Goal: Task Accomplishment & Management: Manage account settings

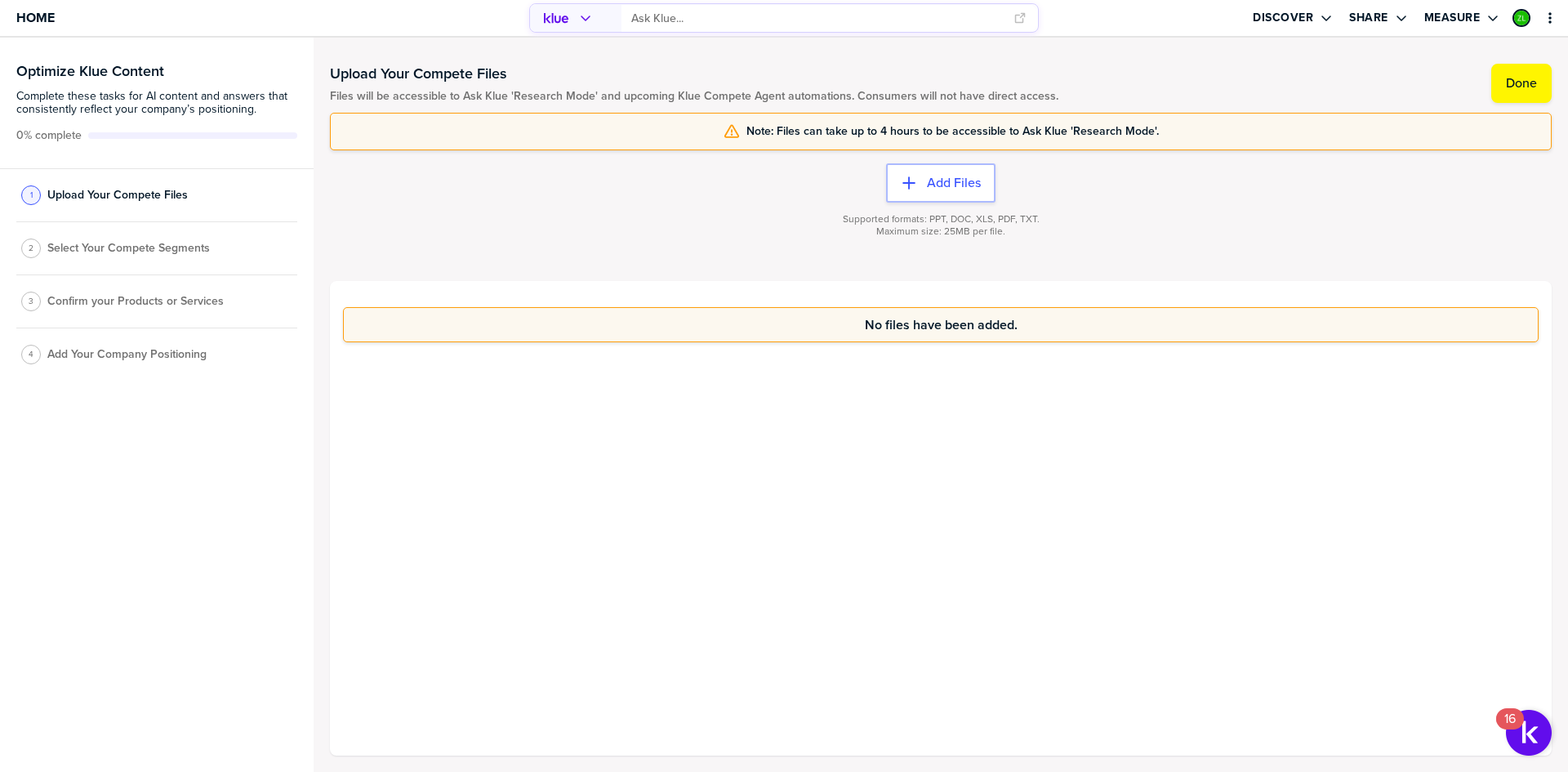
click at [126, 249] on span "Select Your Compete Segments" at bounding box center [128, 248] width 163 height 13
click at [120, 249] on span "Select Your Compete Segments" at bounding box center [128, 248] width 163 height 13
click at [1523, 83] on label "Done" at bounding box center [1521, 83] width 31 height 16
click at [137, 247] on span "Select Your Compete Segments" at bounding box center [128, 253] width 163 height 13
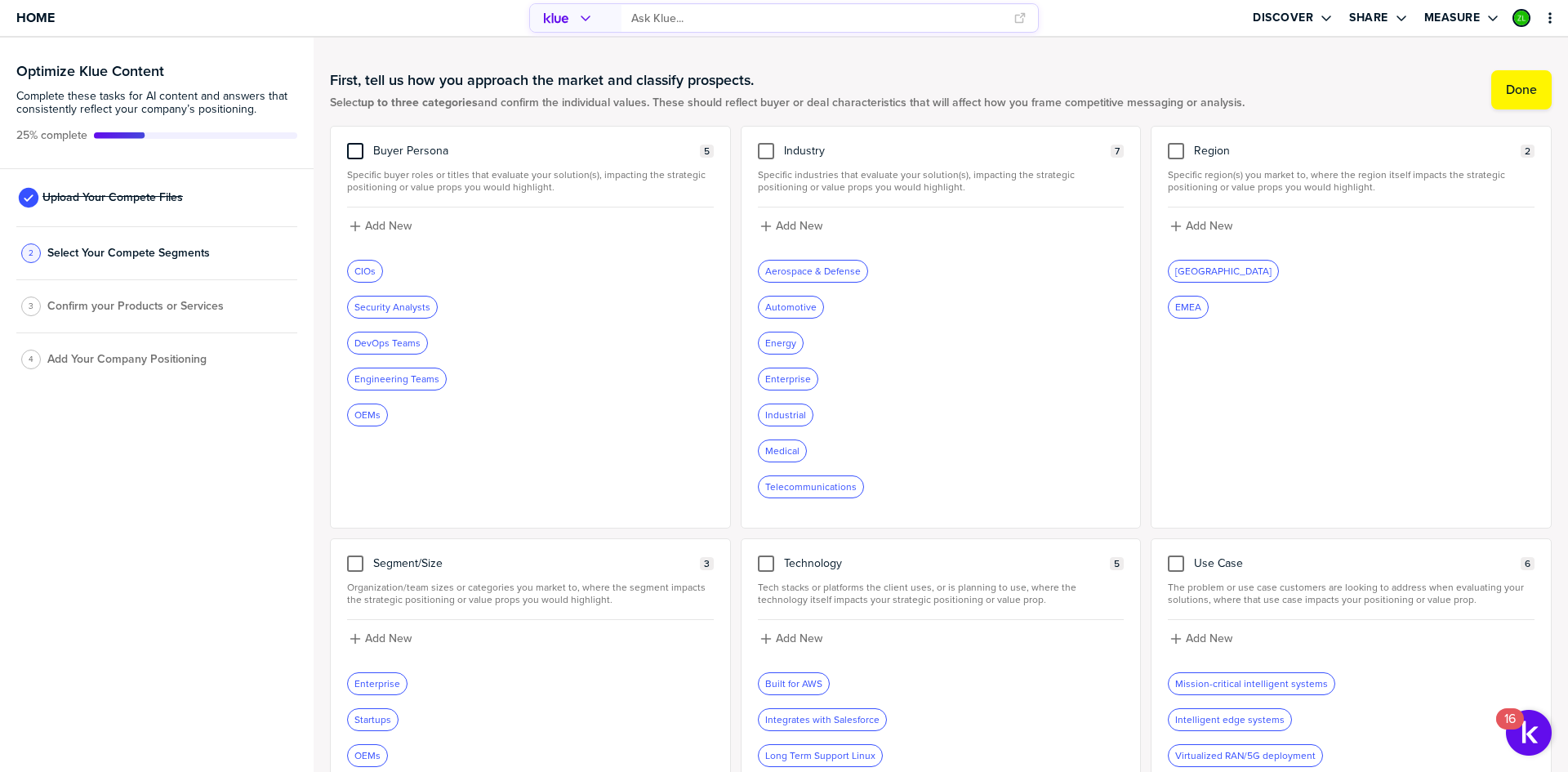
click at [357, 151] on div at bounding box center [356, 151] width 16 height 16
click at [356, 143] on input "checkbox" at bounding box center [356, 143] width 0 height 0
click at [141, 315] on div "3 Confirm your Products or Services" at bounding box center [156, 306] width 281 height 53
click at [1507, 83] on label "Done" at bounding box center [1521, 90] width 31 height 16
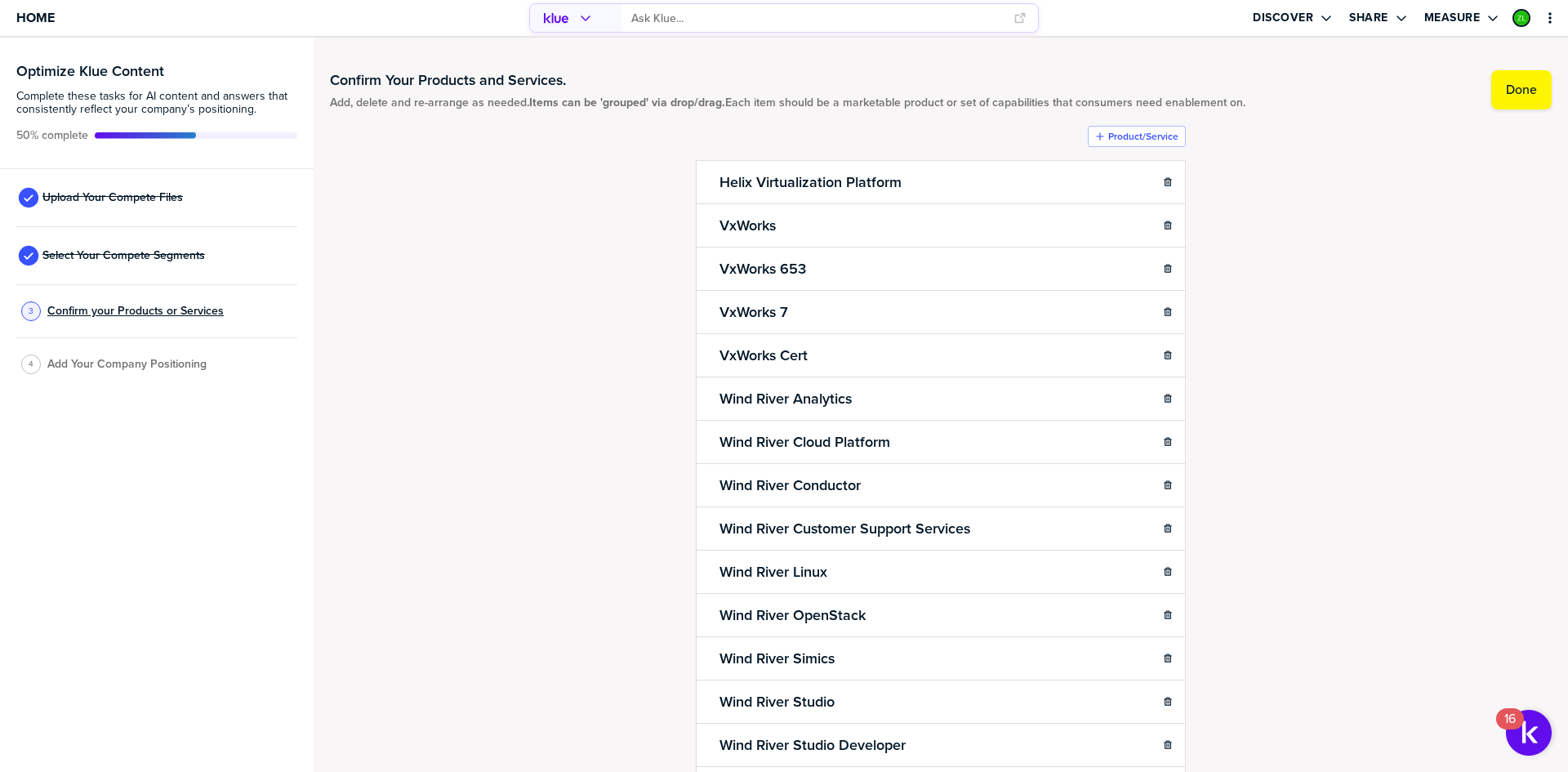
click at [128, 312] on span "Confirm your Products or Services" at bounding box center [135, 311] width 177 height 13
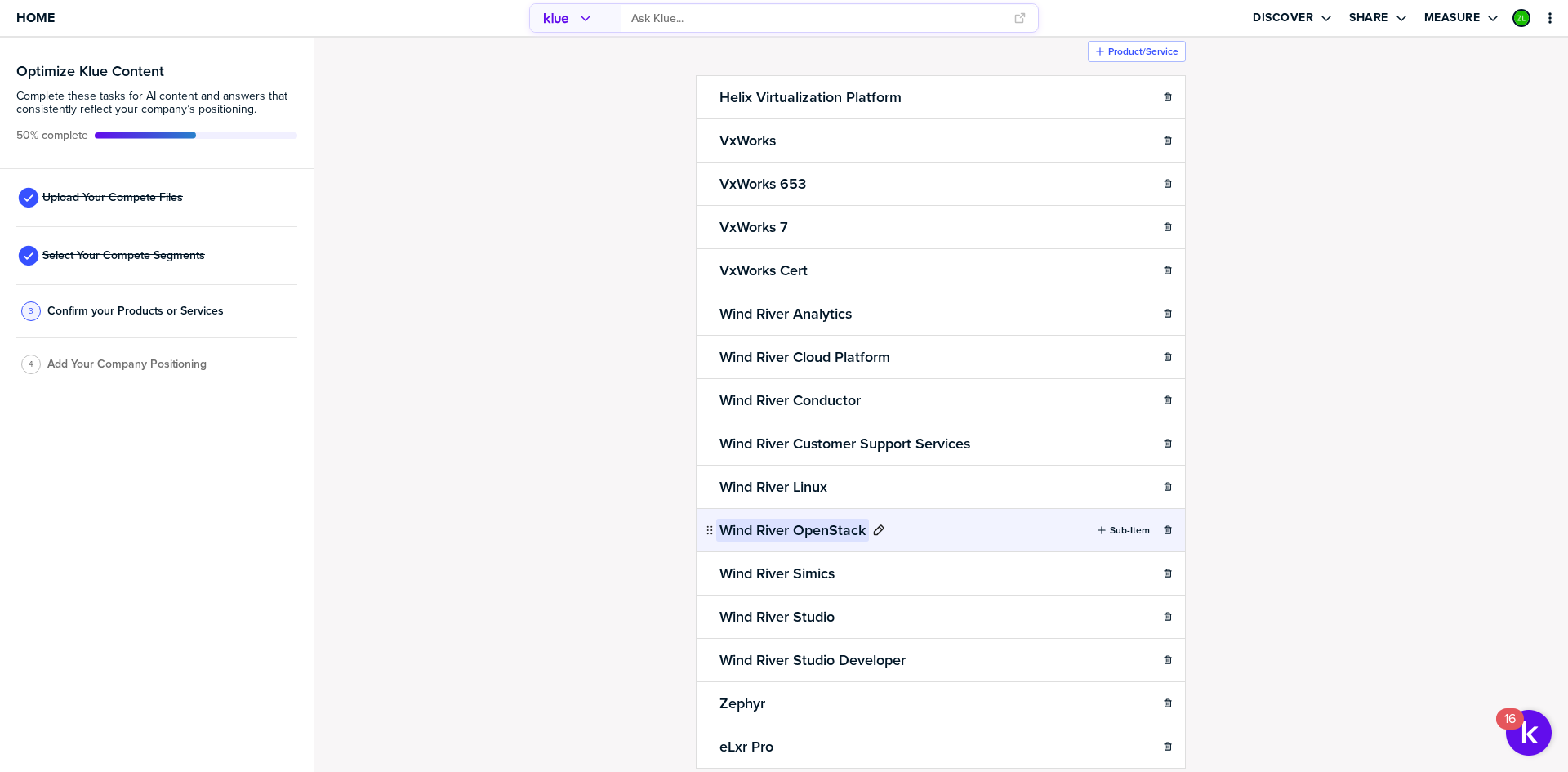
scroll to position [146, 0]
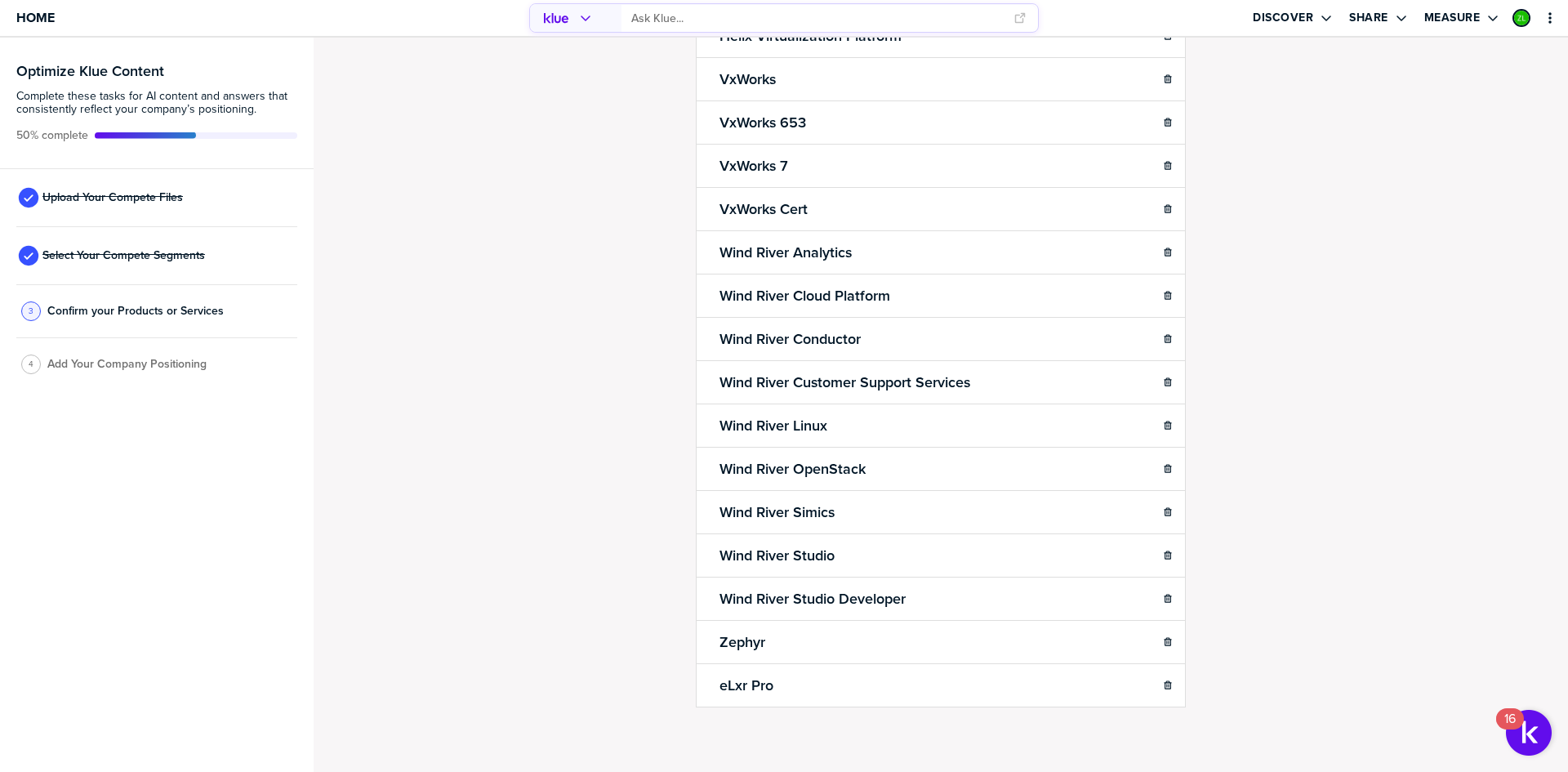
drag, startPoint x: 1262, startPoint y: 332, endPoint x: 1331, endPoint y: 267, distance: 94.8
click at [1331, 266] on div "Confirm Your Products and Services. Add, delete and re-arrange as needed. Items…" at bounding box center [940, 259] width 1221 height 701
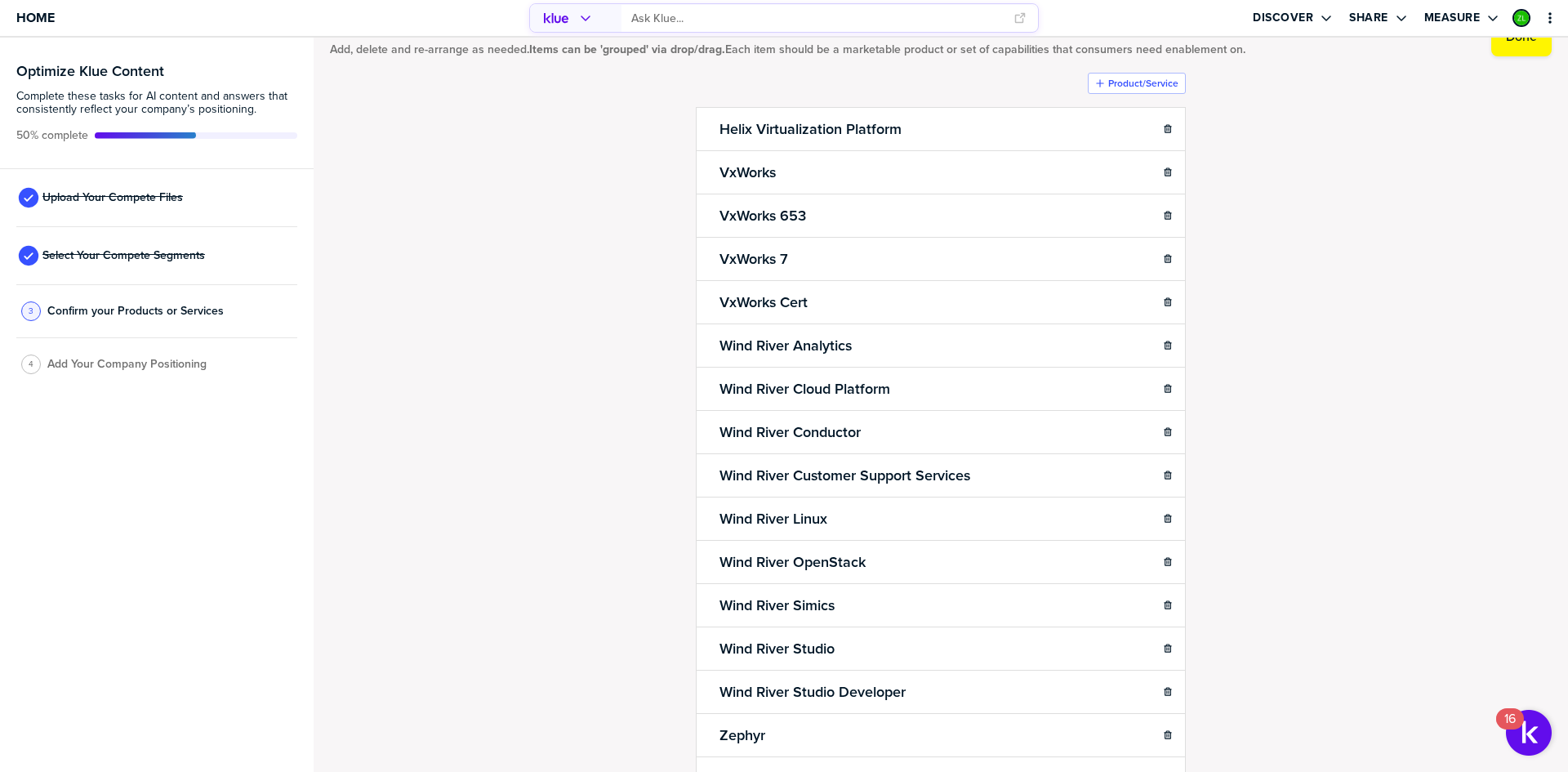
scroll to position [0, 0]
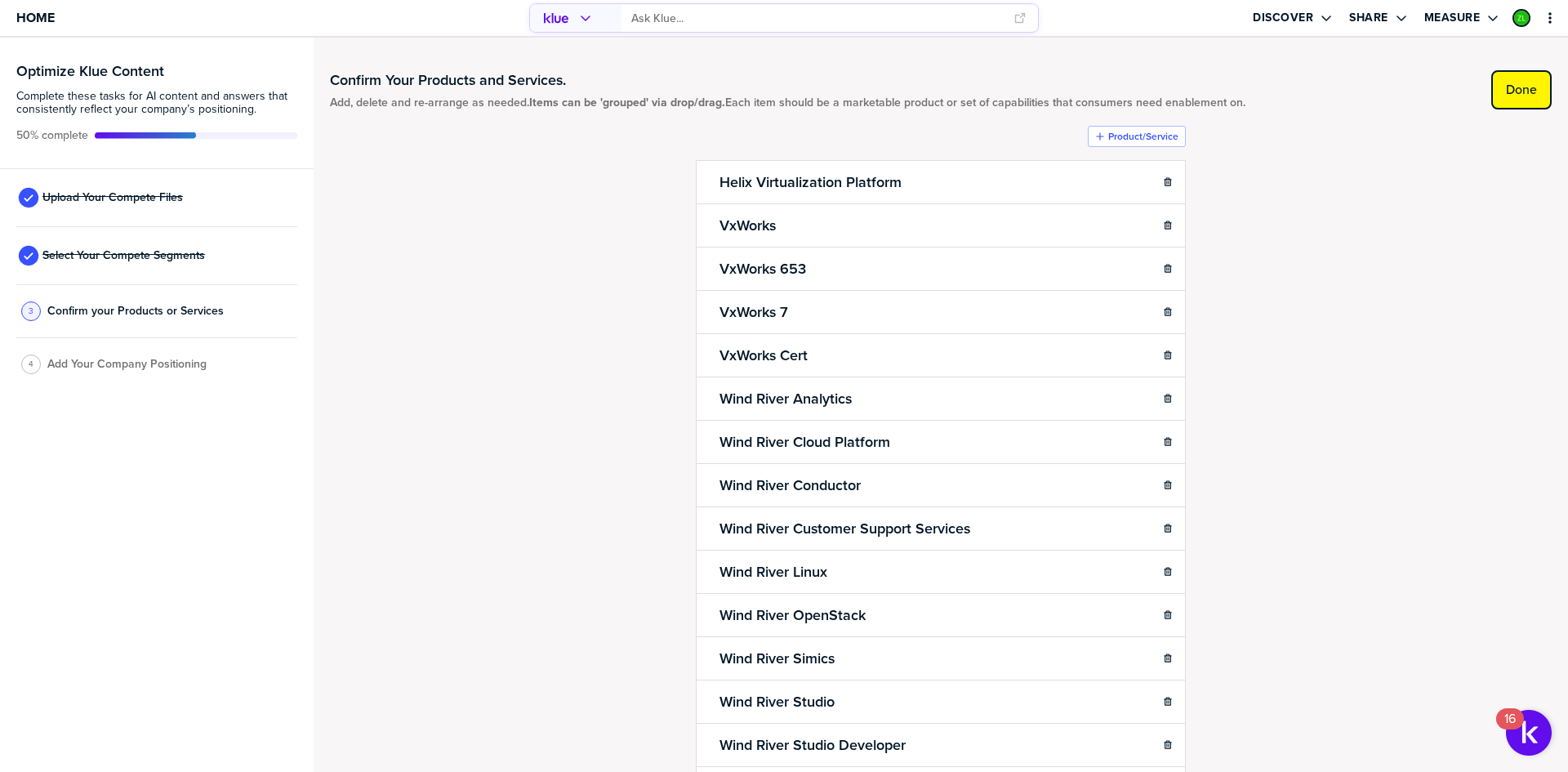
click at [1519, 92] on label "Done" at bounding box center [1521, 90] width 31 height 16
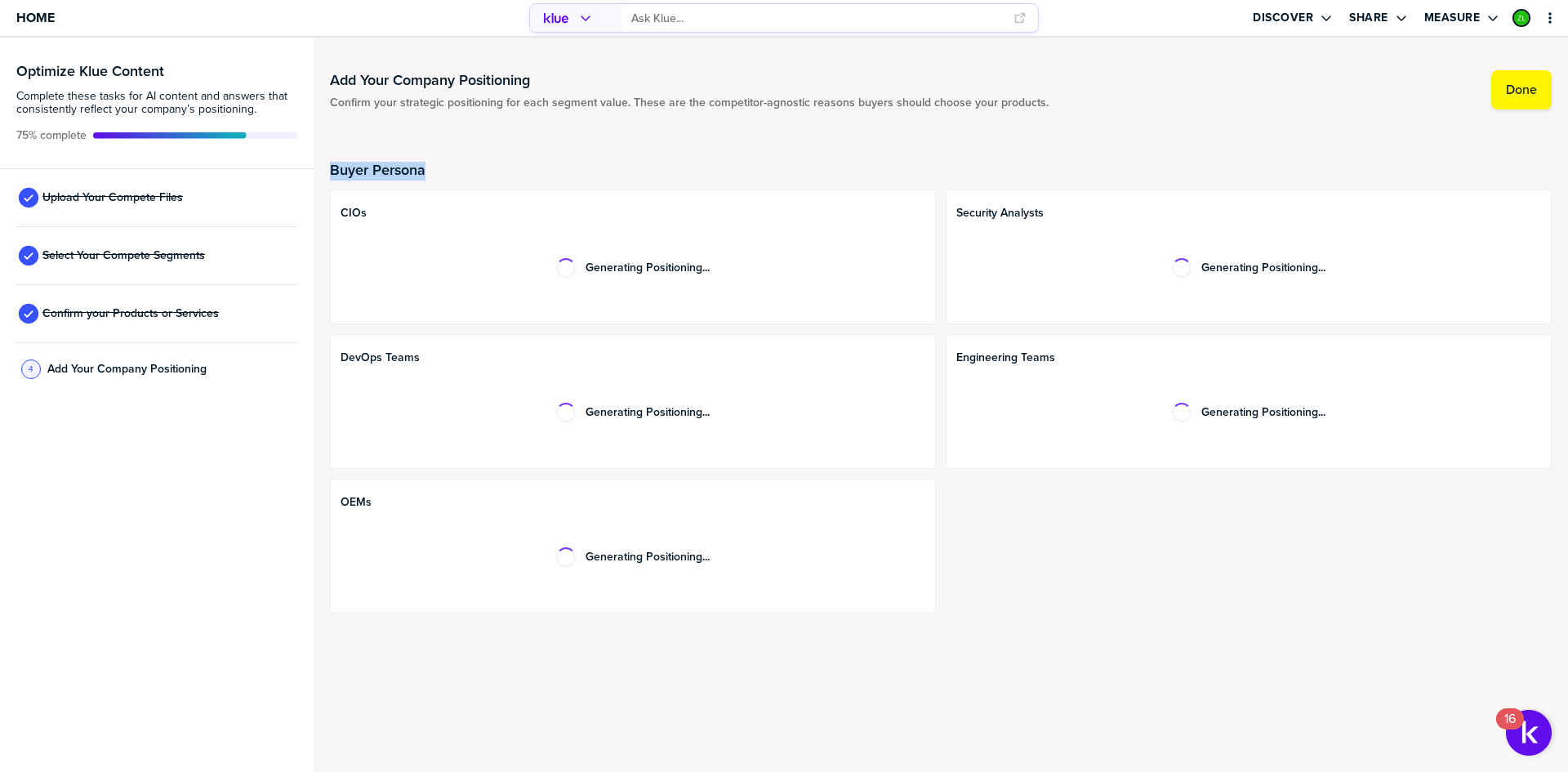
drag, startPoint x: 333, startPoint y: 165, endPoint x: 495, endPoint y: 176, distance: 162.4
click at [448, 173] on h2 "Buyer Persona" at bounding box center [940, 170] width 1221 height 16
click at [501, 172] on h2 "Buyer Persona" at bounding box center [940, 170] width 1221 height 16
click at [1189, 628] on div "Buyer Persona CIOs Generating Positioning... Security Analysts Generating Posit…" at bounding box center [940, 380] width 1221 height 507
drag, startPoint x: 1341, startPoint y: 408, endPoint x: 1151, endPoint y: 481, distance: 203.5
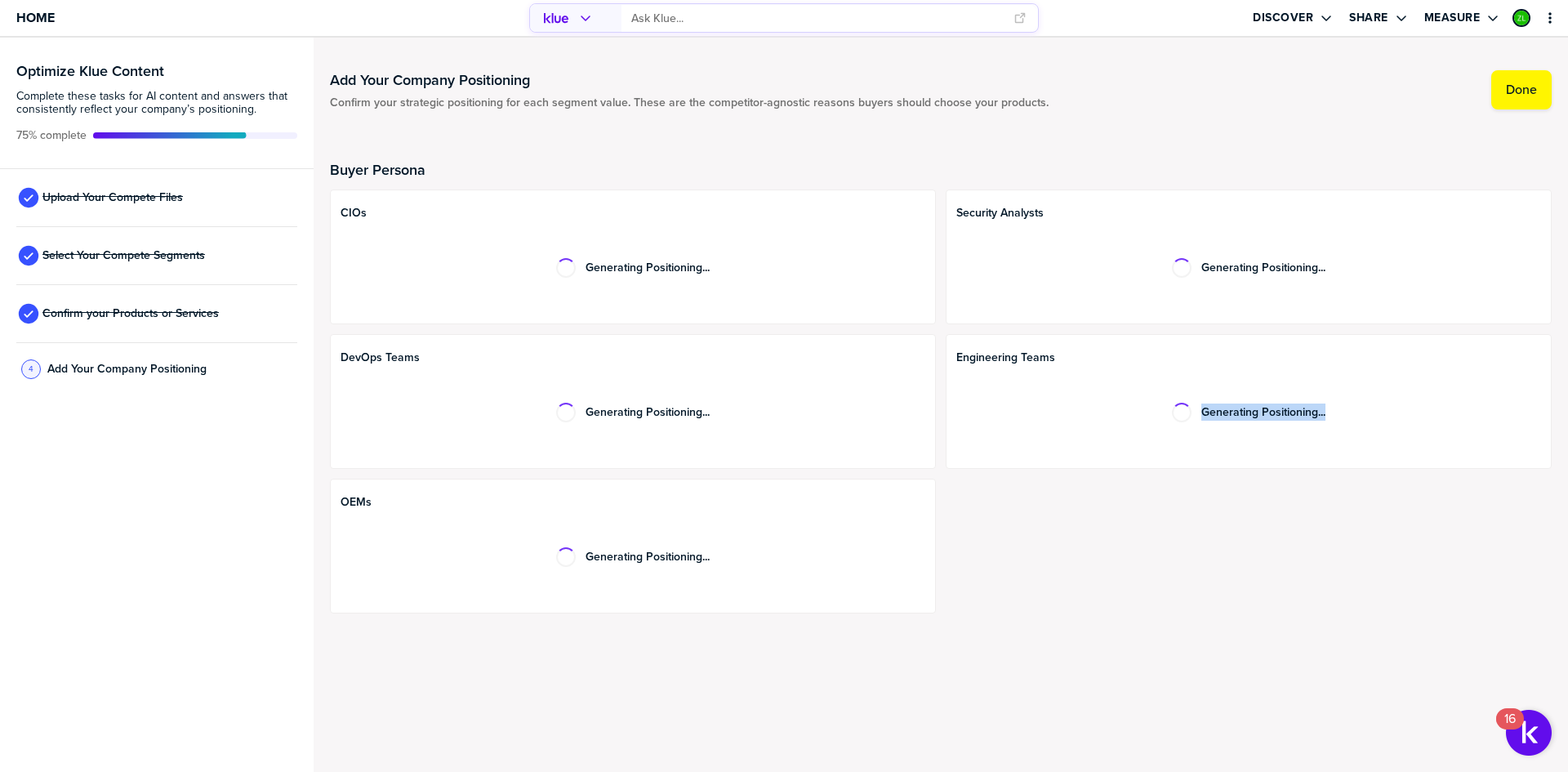
click at [1154, 419] on div "Generating Positioning..." at bounding box center [1248, 413] width 584 height 78
drag, startPoint x: 1162, startPoint y: 608, endPoint x: 1151, endPoint y: 602, distance: 12.5
click at [1161, 608] on div "CIOs Generating Positioning... Security Analysts Generating Positioning... DevO…" at bounding box center [940, 401] width 1221 height 423
click at [1204, 547] on div "CIOs Generating Positioning... Security Analysts Generating Positioning... DevO…" at bounding box center [940, 401] width 1221 height 423
click at [1238, 466] on div "Engineering Teams Generating Positioning..." at bounding box center [1248, 400] width 606 height 135
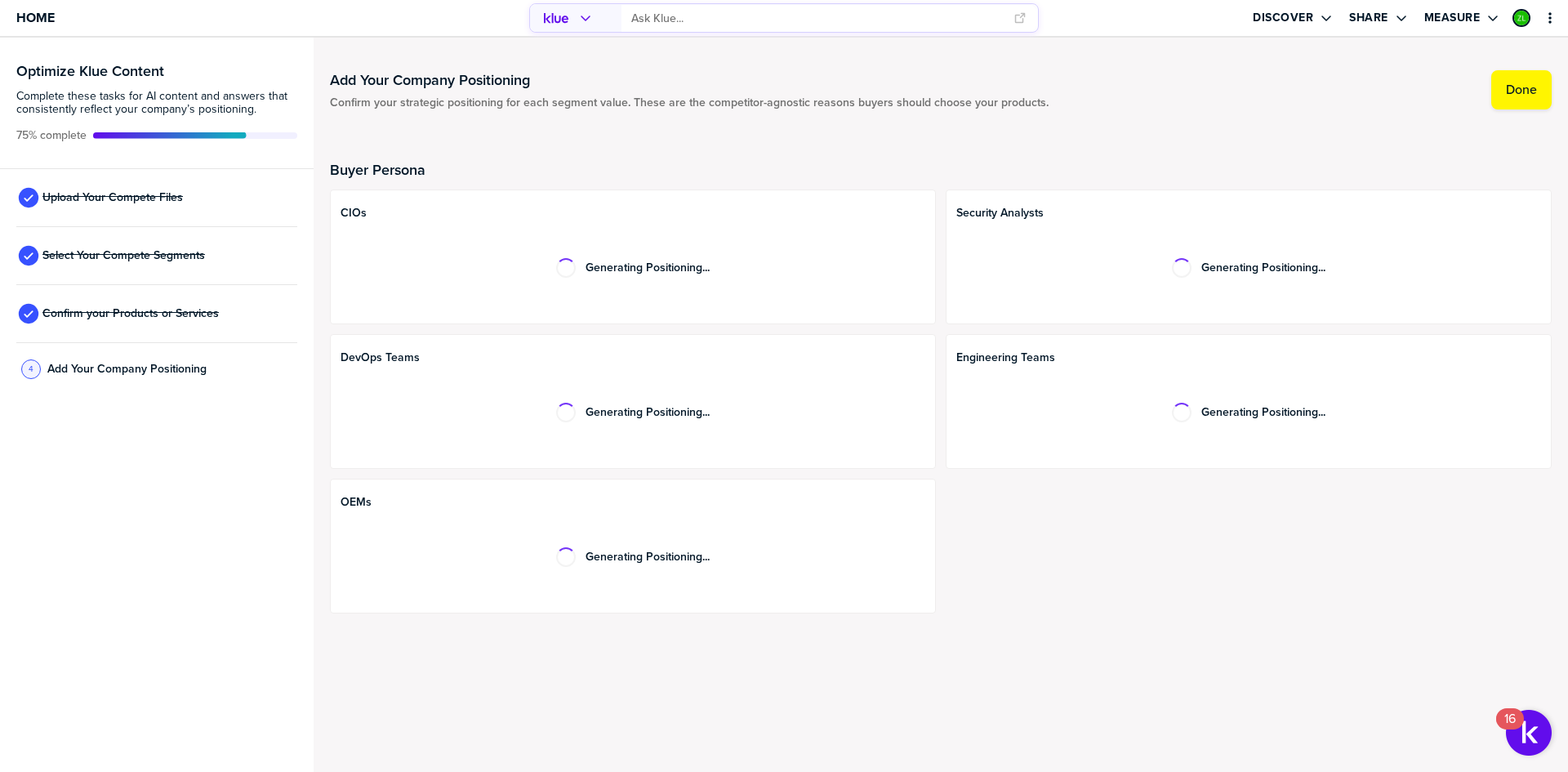
drag, startPoint x: 1268, startPoint y: 519, endPoint x: 1212, endPoint y: 539, distance: 59.5
click at [1267, 519] on div "CIOs Generating Positioning... Security Analysts Generating Positioning... DevO…" at bounding box center [940, 401] width 1221 height 423
click at [1056, 542] on div "CIOs Generating Positioning... Security Analysts Generating Positioning... DevO…" at bounding box center [940, 401] width 1221 height 423
click at [937, 438] on div "CIOs Generating Positioning... Security Analysts Generating Positioning... DevO…" at bounding box center [940, 401] width 1221 height 423
click at [940, 445] on div "CIOs Generating Positioning... Security Analysts Generating Positioning... DevO…" at bounding box center [940, 401] width 1221 height 423
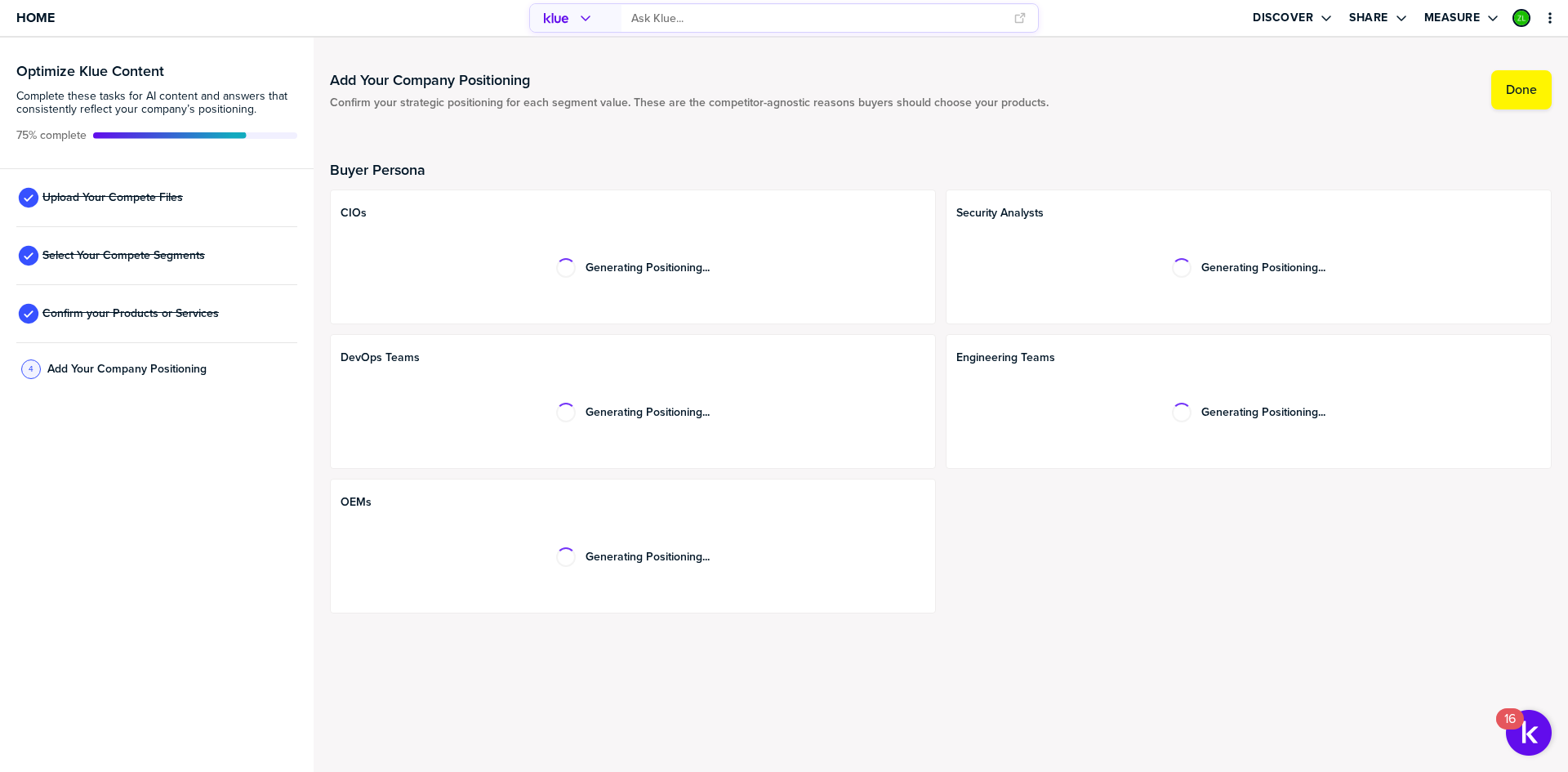
click at [938, 307] on div "CIOs Generating Positioning... Security Analysts Generating Positioning... DevO…" at bounding box center [940, 401] width 1221 height 423
click at [940, 357] on div "CIOs Generating Positioning... Security Analysts Generating Positioning... DevO…" at bounding box center [940, 401] width 1221 height 423
click at [36, 18] on span "Home" at bounding box center [35, 18] width 38 height 14
